Goal: Task Accomplishment & Management: Use online tool/utility

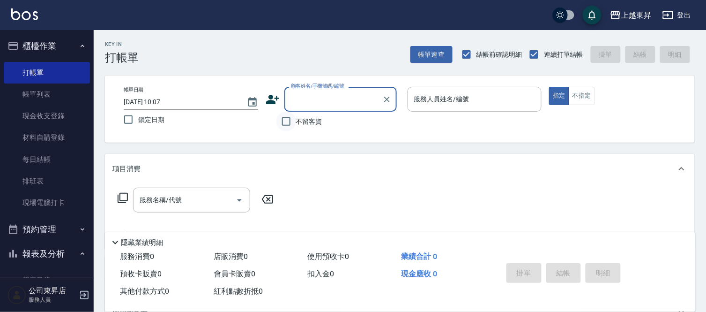
click at [291, 122] on input "不留客資" at bounding box center [286, 122] width 20 height 20
click at [293, 117] on input "不留客資" at bounding box center [286, 122] width 20 height 20
checkbox input "false"
click at [312, 104] on input "顧客姓名/手機號碼/編號" at bounding box center [334, 99] width 90 height 16
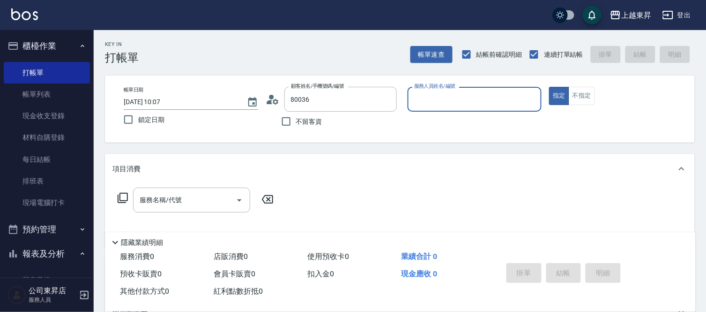
type input "[PERSON_NAME]/0932038994/80036"
type input "江世玉-08"
click at [203, 208] on div "服務名稱/代號" at bounding box center [191, 199] width 117 height 25
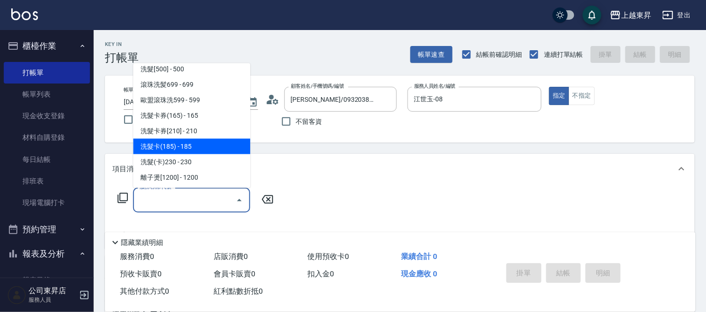
scroll to position [208, 0]
click at [187, 147] on span "洗髮(卡)230 - 230" at bounding box center [191, 144] width 117 height 15
type input "洗髮(卡)230(224)"
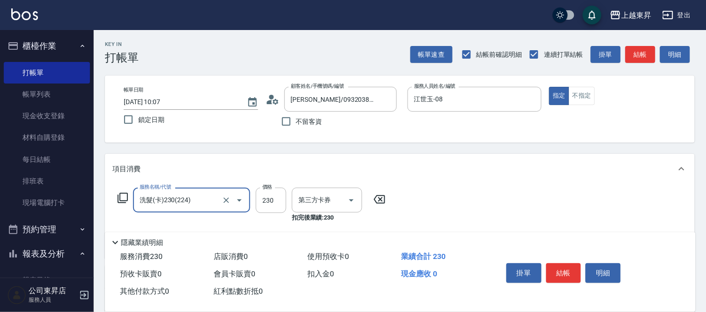
type input "舊有卡券"
drag, startPoint x: 312, startPoint y: 208, endPoint x: 315, endPoint y: 204, distance: 5.3
click at [312, 208] on input "洗-1" at bounding box center [320, 200] width 48 height 16
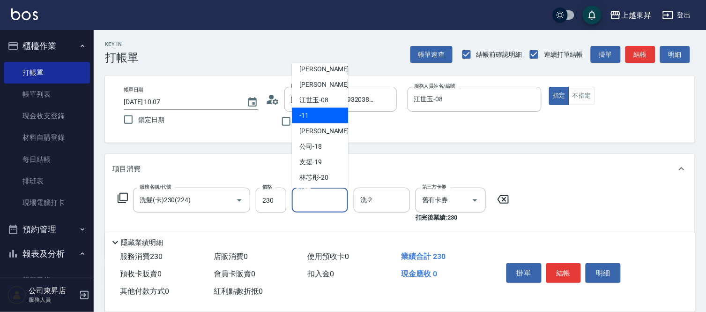
scroll to position [145, 0]
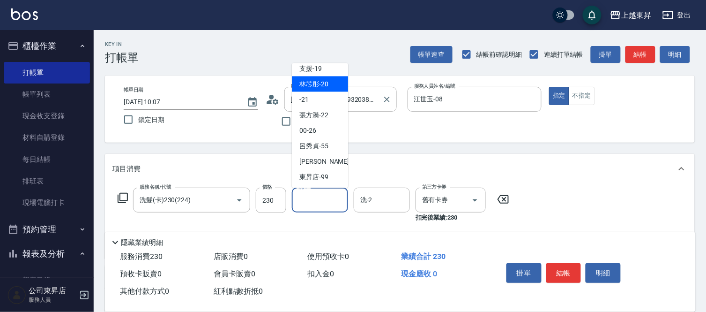
click at [318, 85] on span "林芯彤 -20" at bounding box center [313, 84] width 29 height 10
type input "林芯彤-20"
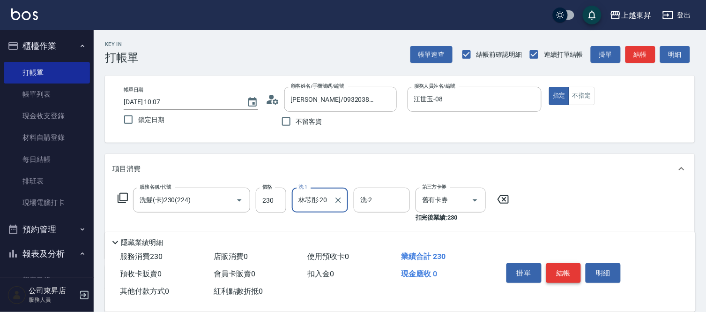
click at [559, 264] on button "結帳" at bounding box center [563, 273] width 35 height 20
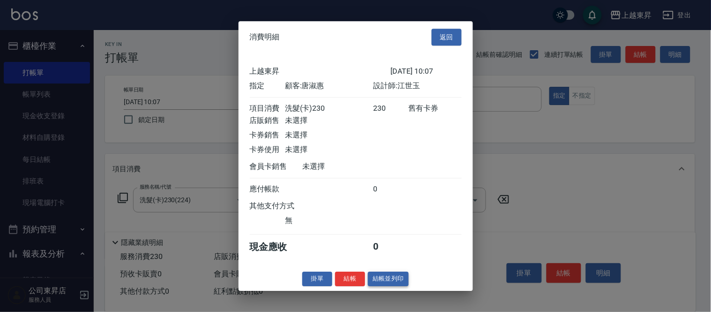
click at [381, 283] on button "結帳並列印" at bounding box center [388, 278] width 41 height 15
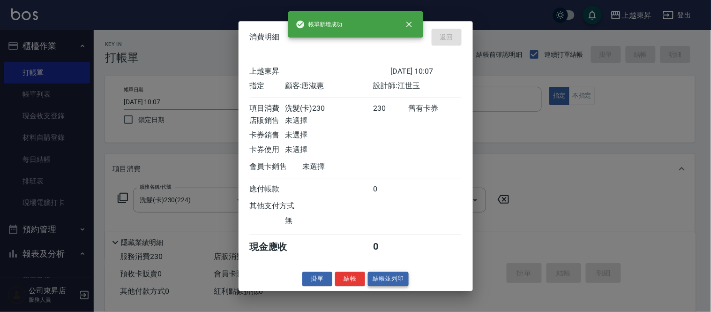
type input "[DATE] 12:14"
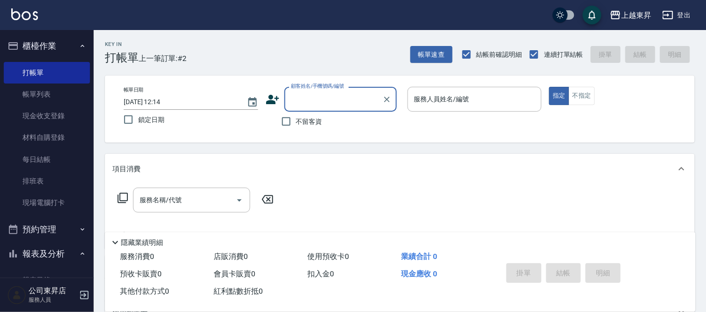
drag, startPoint x: 290, startPoint y: 122, endPoint x: 307, endPoint y: 122, distance: 16.4
click at [291, 122] on input "不留客資" at bounding box center [286, 122] width 20 height 20
checkbox input "true"
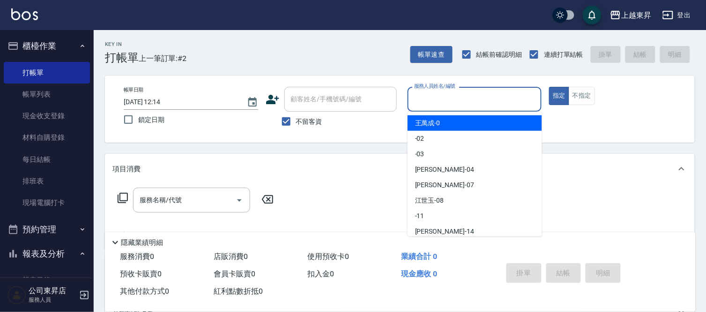
click at [433, 105] on input "服務人員姓名/編號" at bounding box center [475, 99] width 126 height 16
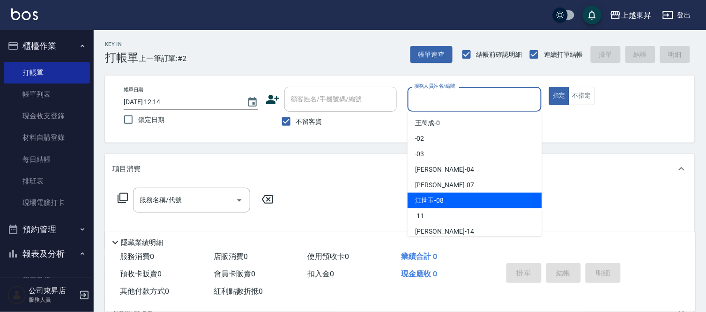
click at [432, 199] on span "江世玉 -08" at bounding box center [429, 200] width 29 height 10
type input "江世玉-08"
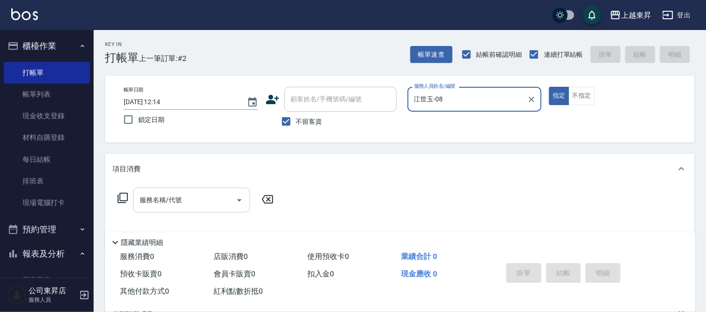
click at [174, 199] on div "服務名稱/代號 服務名稱/代號" at bounding box center [191, 199] width 117 height 25
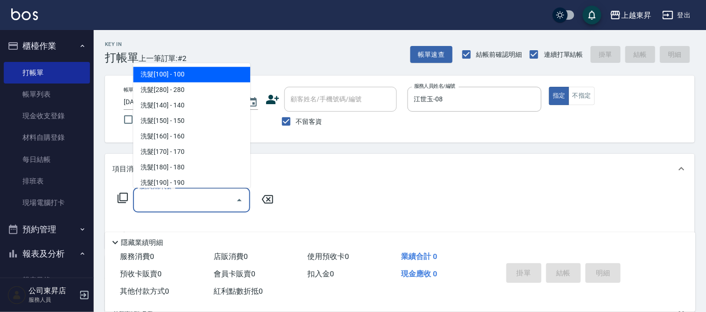
click at [187, 77] on span "洗髮[100] - 100" at bounding box center [191, 74] width 117 height 15
type input "洗髮[100](201)"
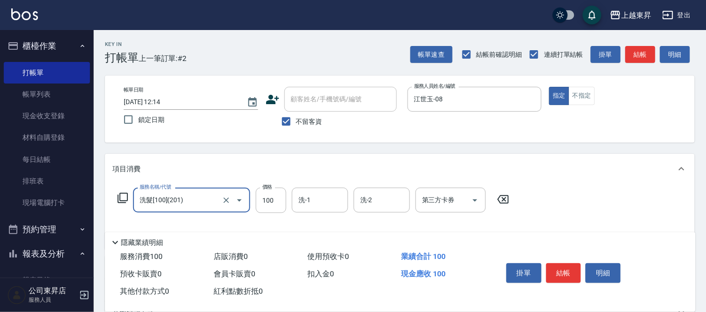
click at [307, 197] on div "洗-1 洗-1" at bounding box center [320, 199] width 56 height 25
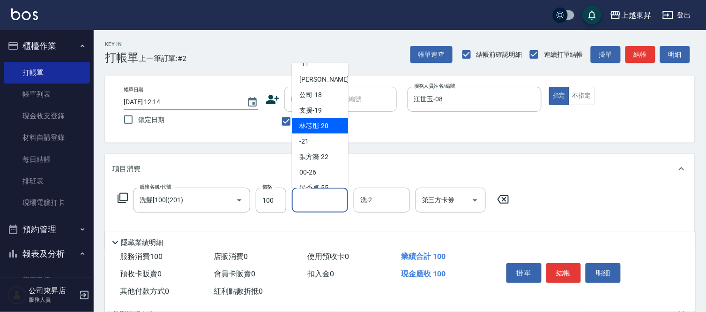
scroll to position [104, 0]
click at [318, 123] on span "林芯彤 -20" at bounding box center [313, 125] width 29 height 10
type input "林芯彤-20"
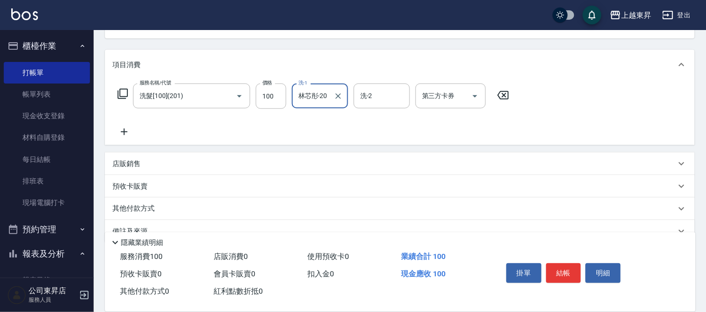
click at [127, 132] on icon at bounding box center [123, 131] width 23 height 11
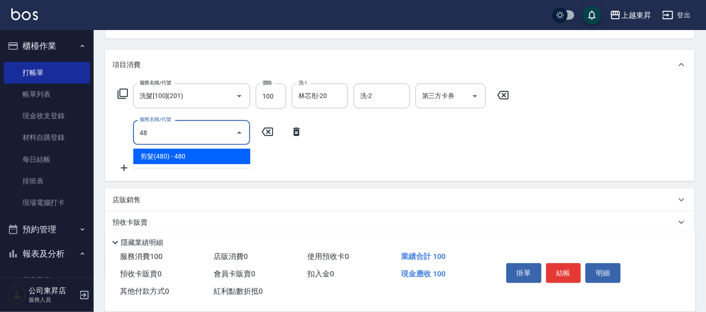
click at [181, 152] on span "剪髮(480) - 480" at bounding box center [191, 156] width 117 height 15
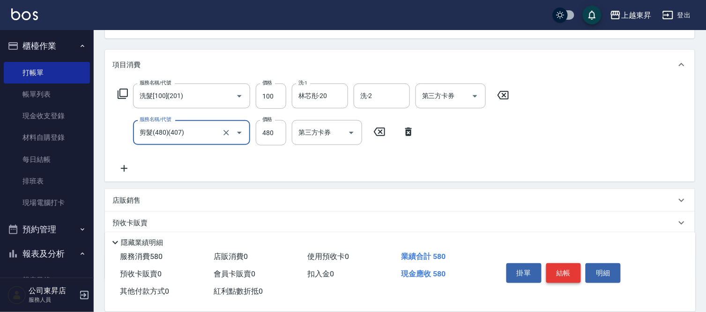
type input "剪髮(480)(407)"
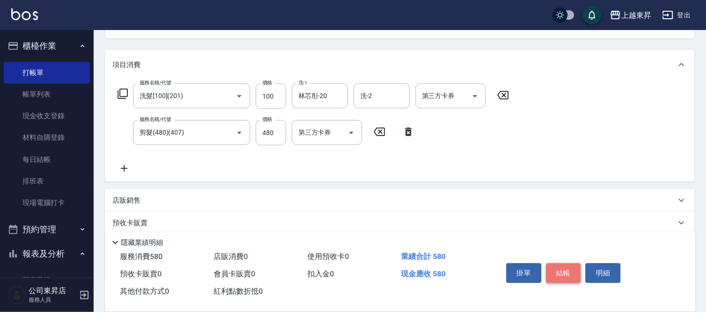
click at [556, 266] on button "結帳" at bounding box center [563, 273] width 35 height 20
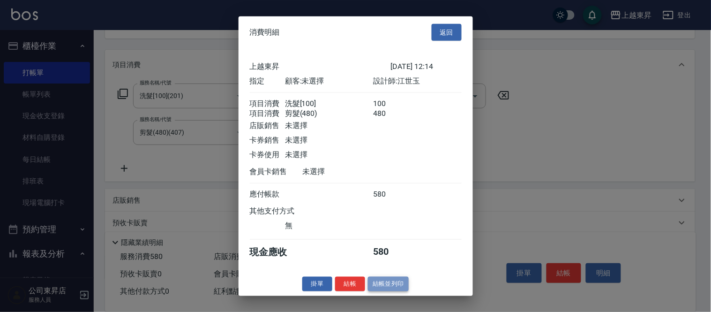
click at [383, 287] on button "結帳並列印" at bounding box center [388, 283] width 41 height 15
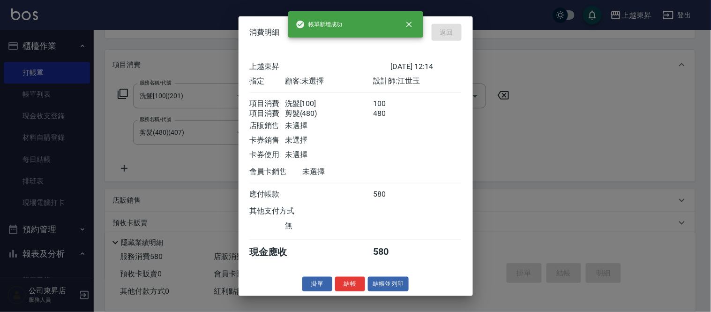
type input "[DATE] 12:36"
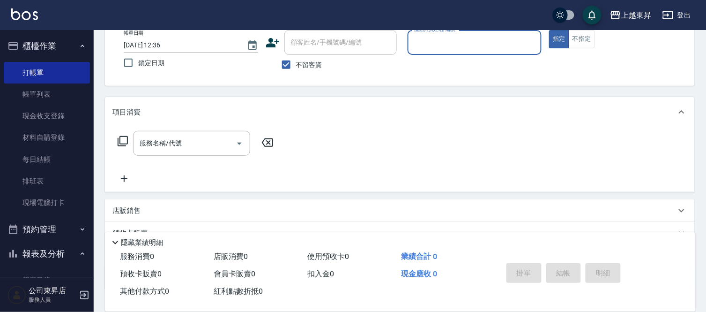
scroll to position [39, 0]
